Goal: Communication & Community: Answer question/provide support

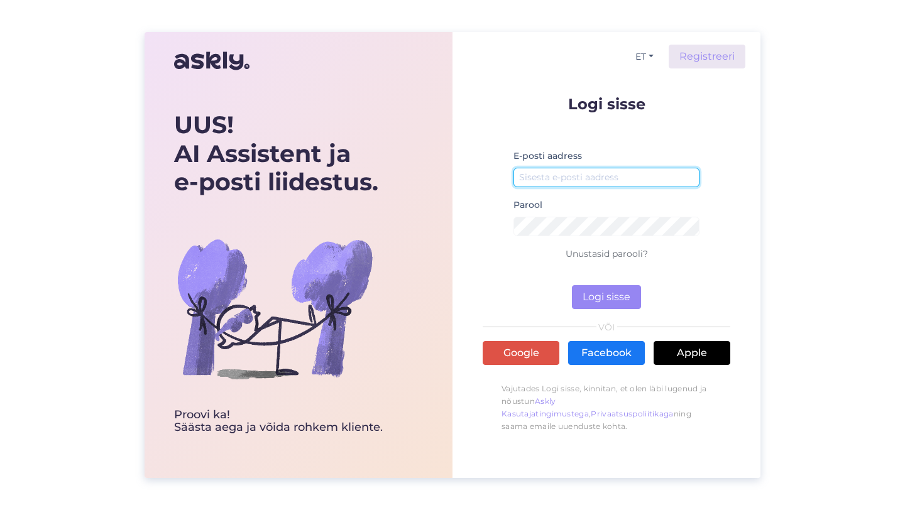
type input "triinu.kaldas@feb.ee"
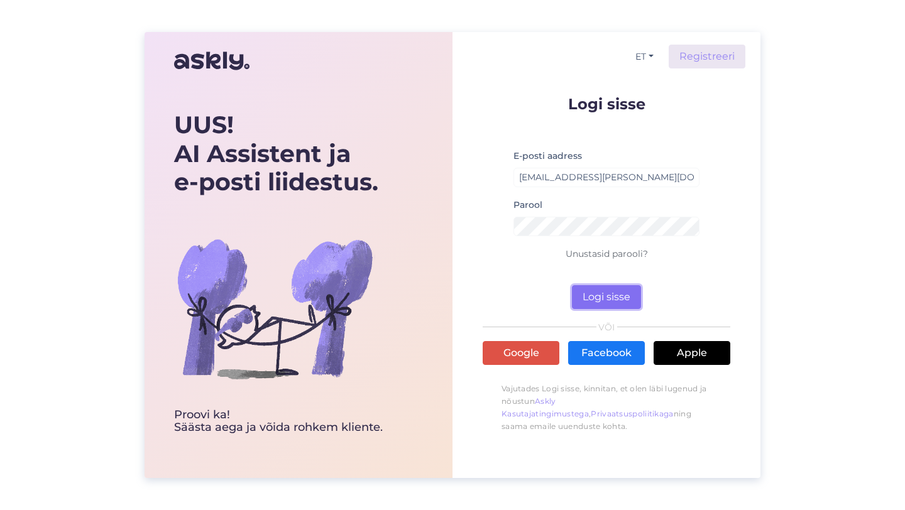
click at [586, 299] on button "Logi sisse" at bounding box center [606, 297] width 69 height 24
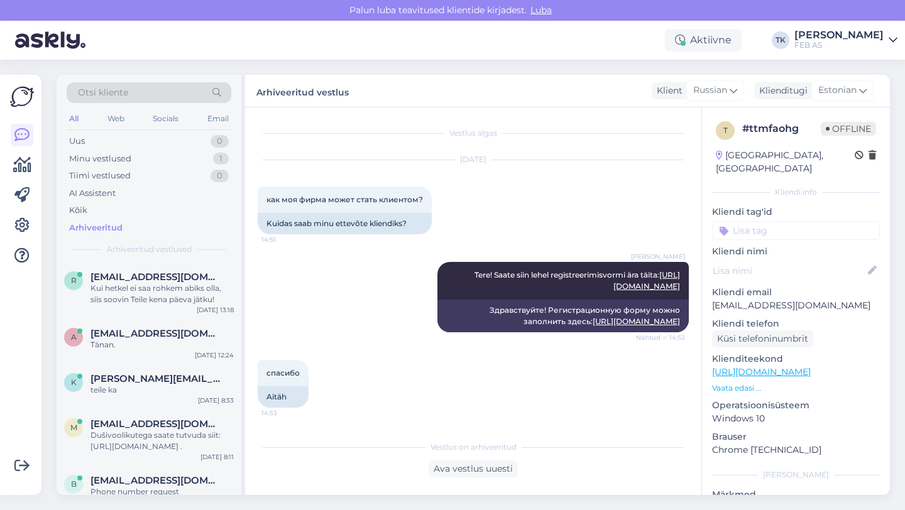
scroll to position [26, 0]
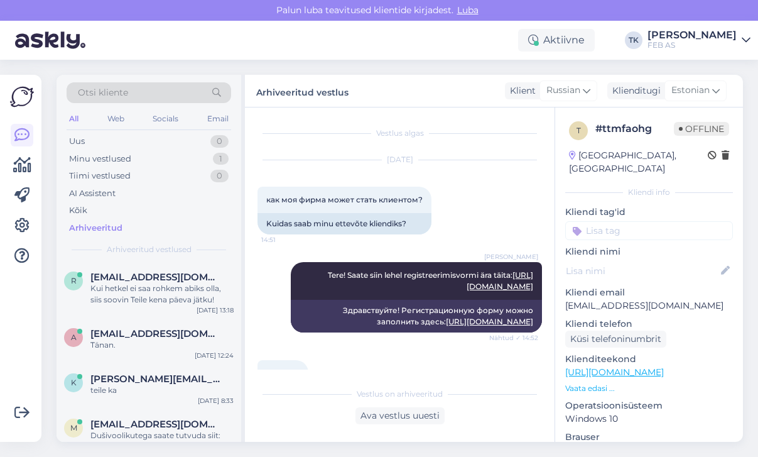
scroll to position [26, 0]
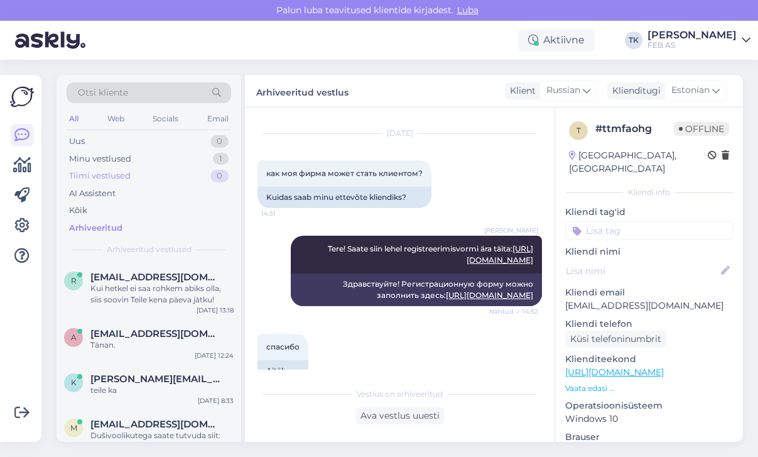
click at [169, 167] on div "Tiimi vestlused 0" at bounding box center [149, 176] width 165 height 18
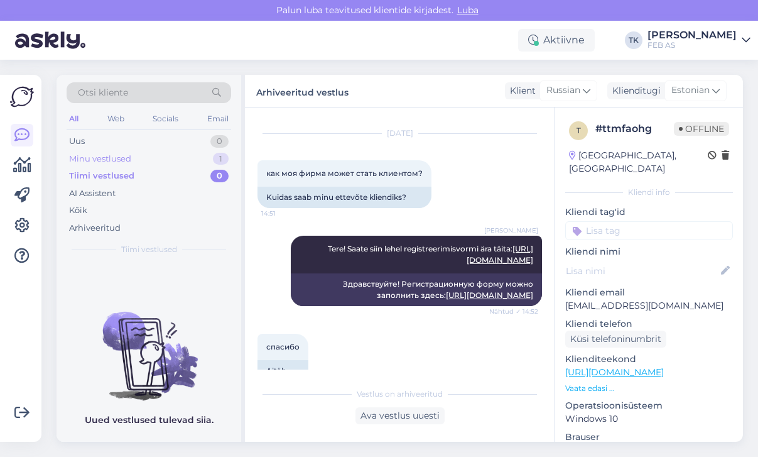
click at [167, 162] on div "Minu vestlused 1" at bounding box center [149, 159] width 165 height 18
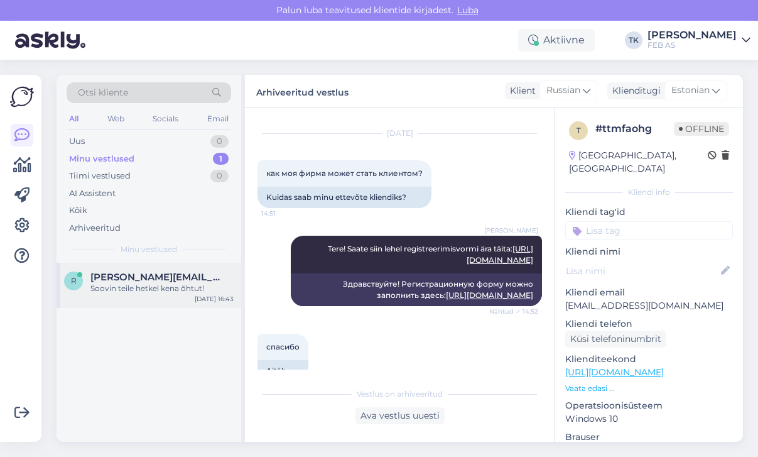
click at [143, 283] on div "Soovin teile hetkel kena õhtut!" at bounding box center [161, 288] width 143 height 11
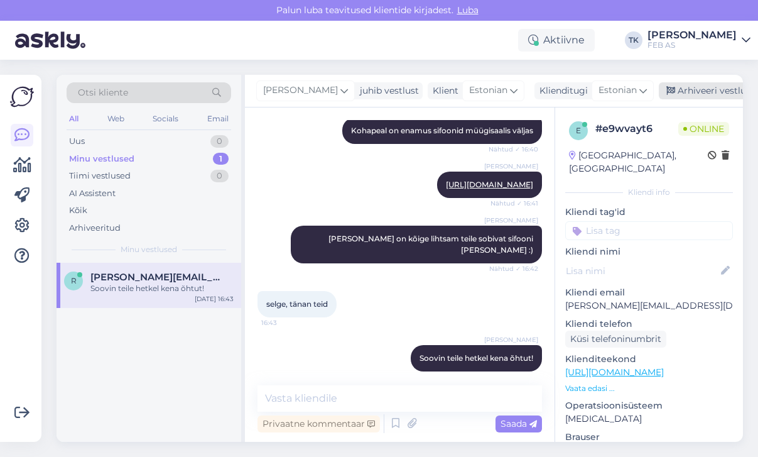
click at [697, 87] on div "Arhiveeri vestlus" at bounding box center [707, 90] width 97 height 17
